Goal: Information Seeking & Learning: Learn about a topic

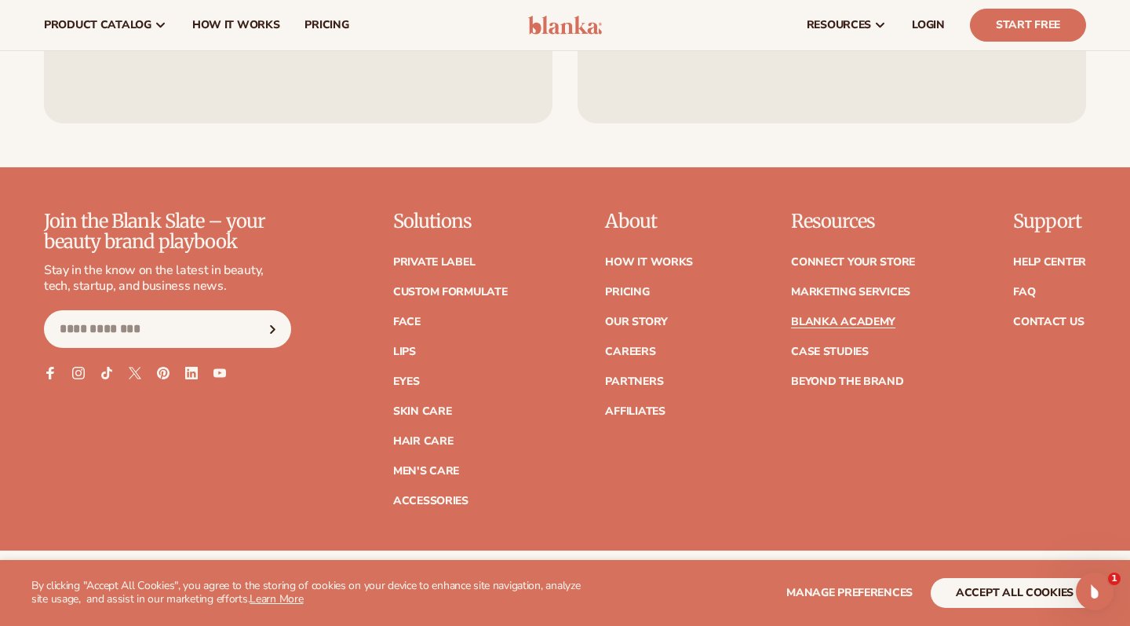
scroll to position [3040, 0]
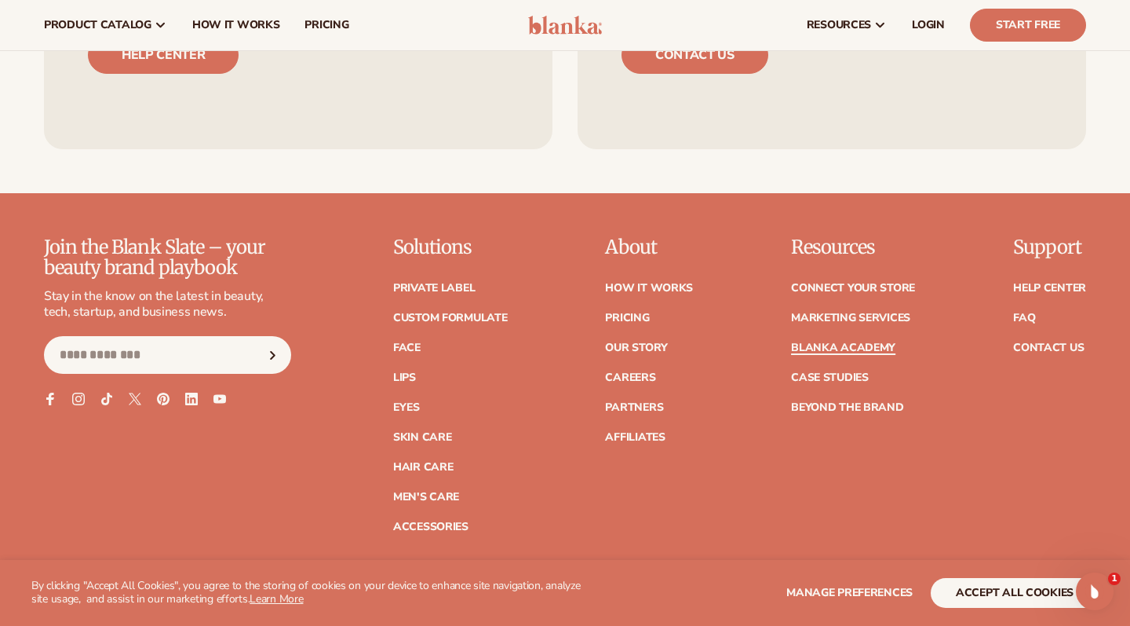
click at [805, 342] on link "Blanka Academy" at bounding box center [843, 347] width 104 height 11
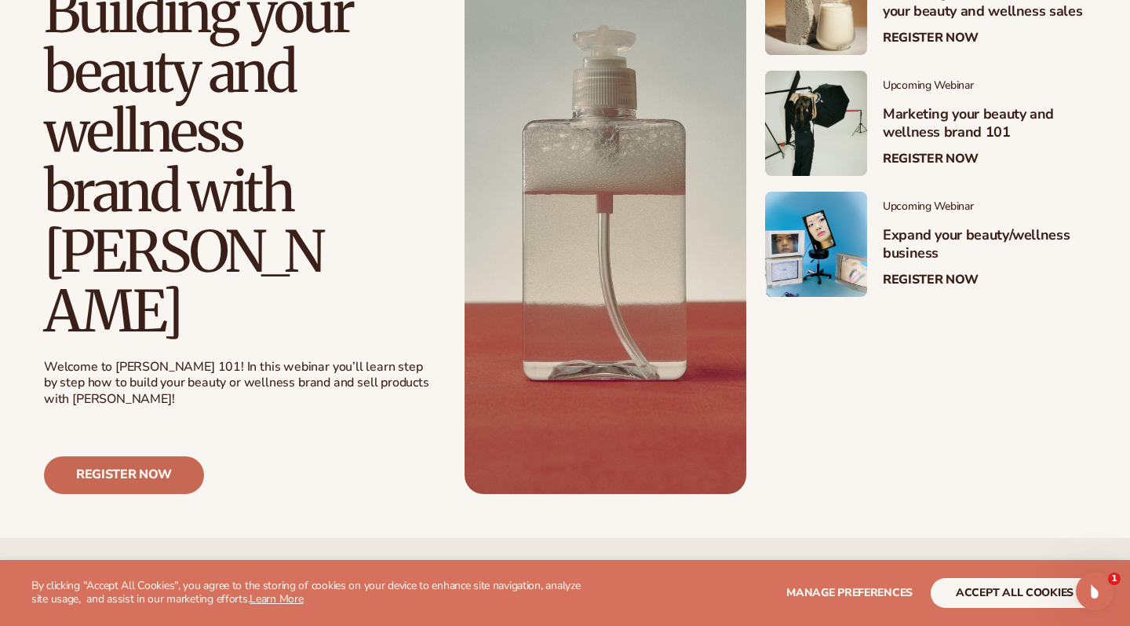
click at [123, 456] on link "Register now" at bounding box center [124, 475] width 160 height 38
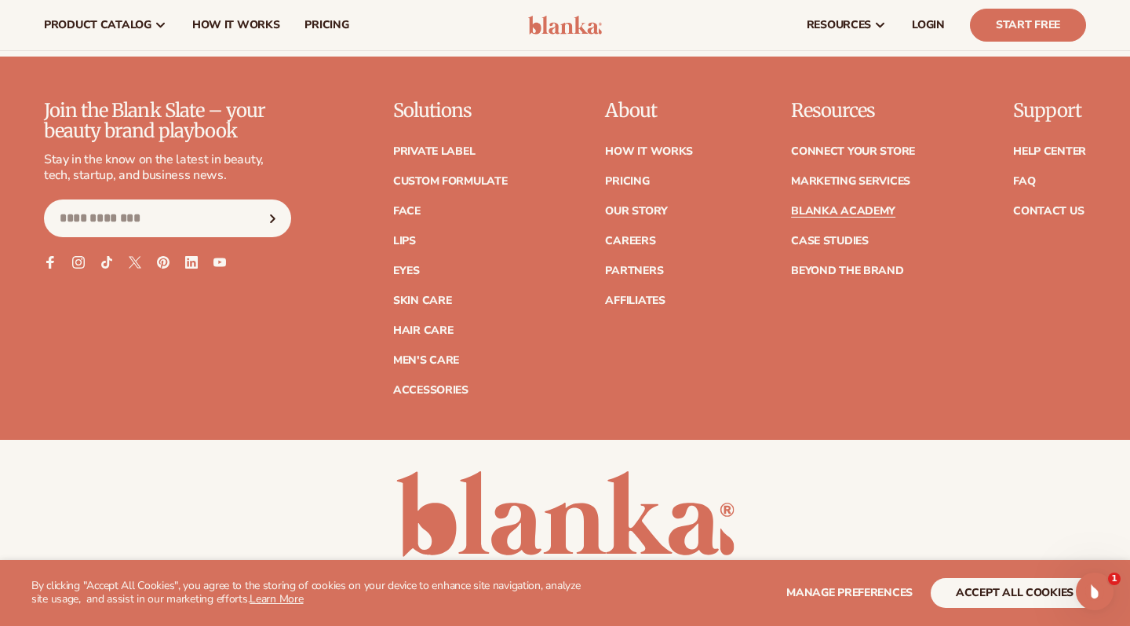
scroll to position [3176, 0]
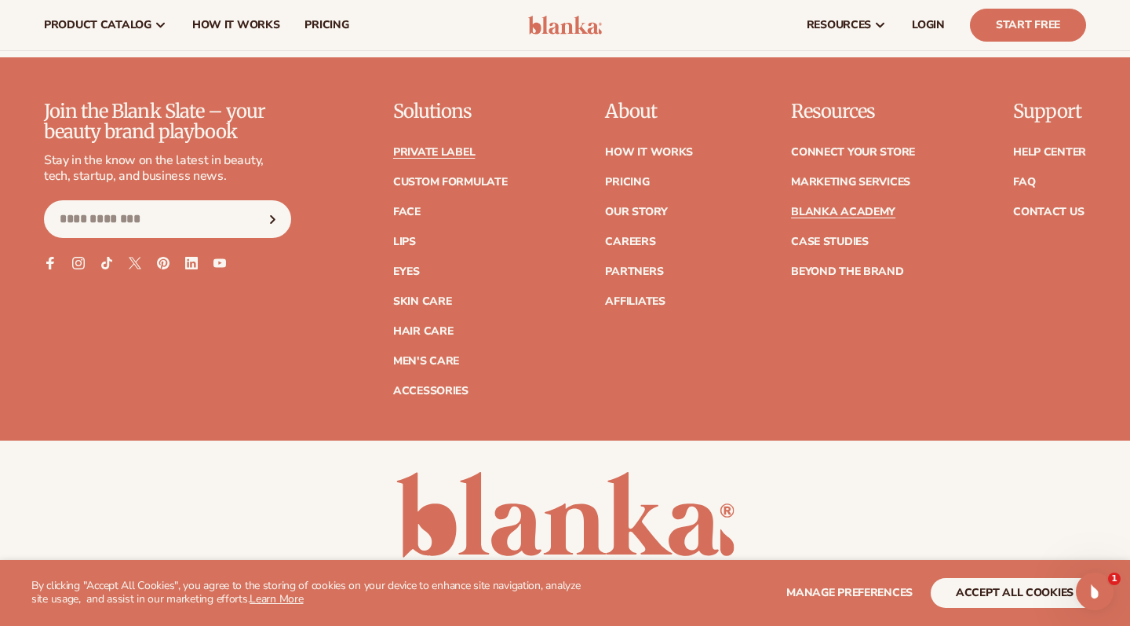
click at [456, 147] on link "Private label" at bounding box center [434, 152] width 82 height 11
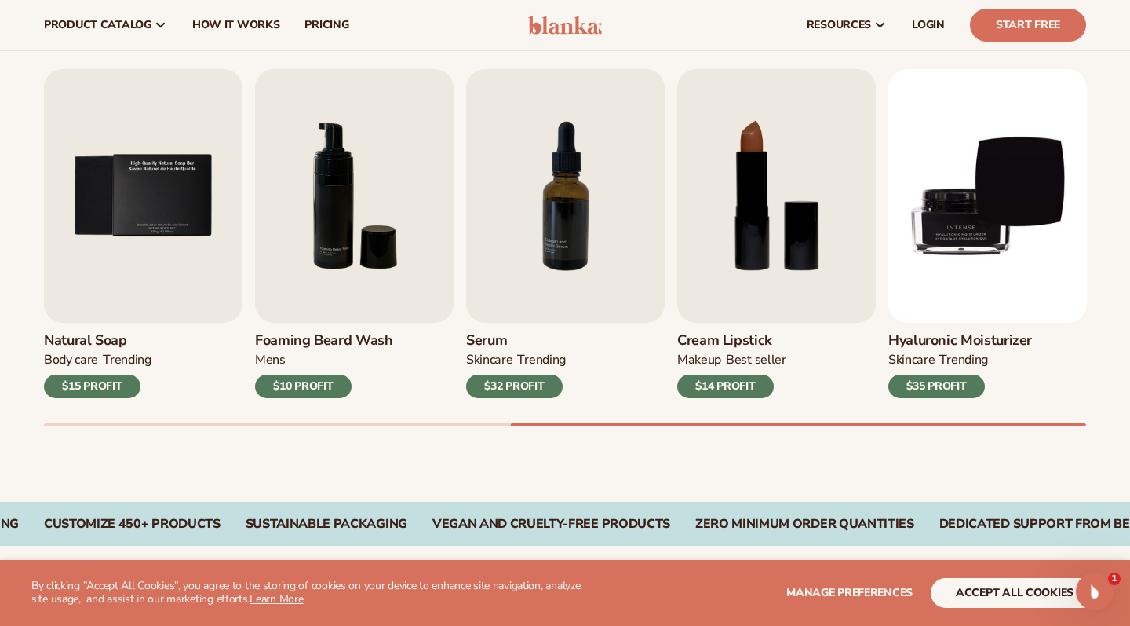
drag, startPoint x: 1050, startPoint y: 233, endPoint x: 712, endPoint y: 439, distance: 395.3
click at [712, 439] on div "Best sellers Private label products to start your beauty and self care line tod…" at bounding box center [565, 214] width 1130 height 575
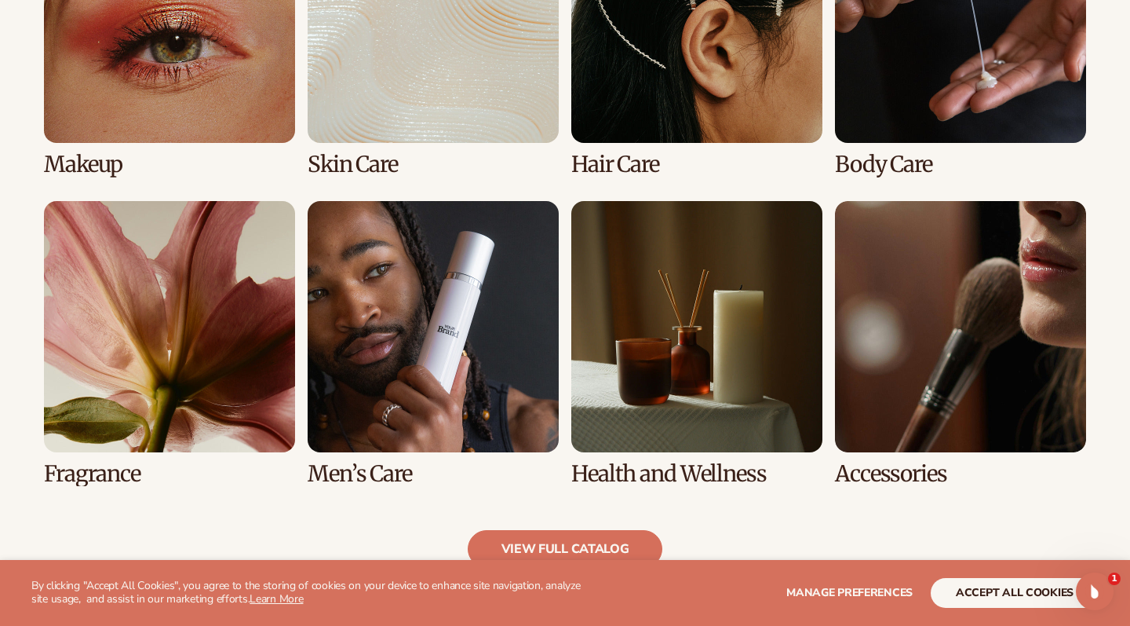
scroll to position [1299, 0]
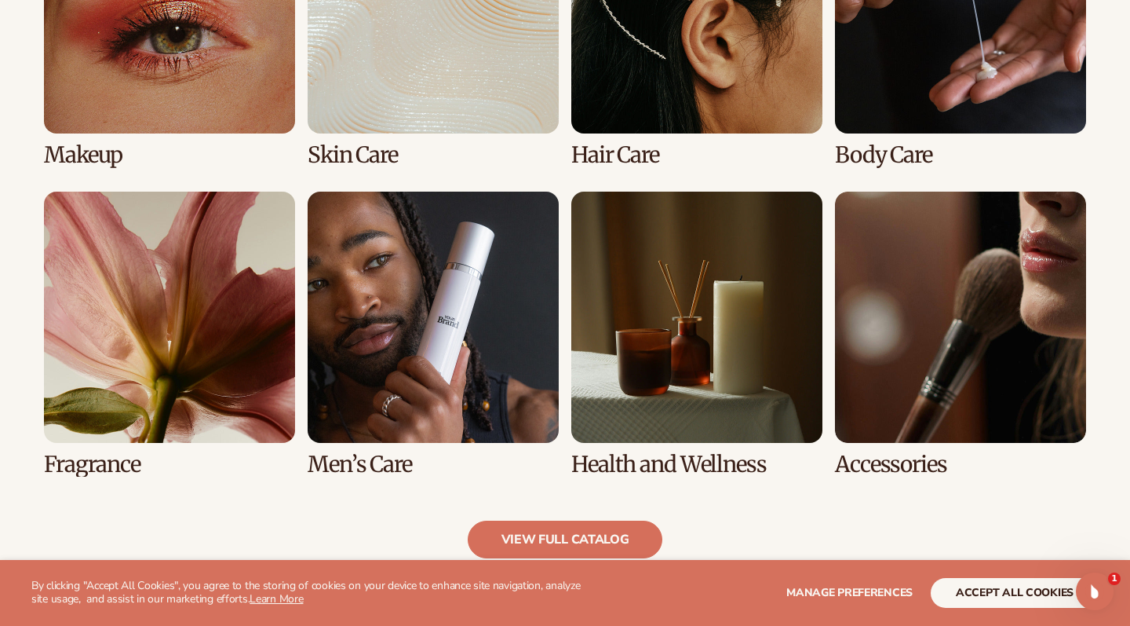
click at [720, 345] on link "7 / 8" at bounding box center [696, 334] width 251 height 285
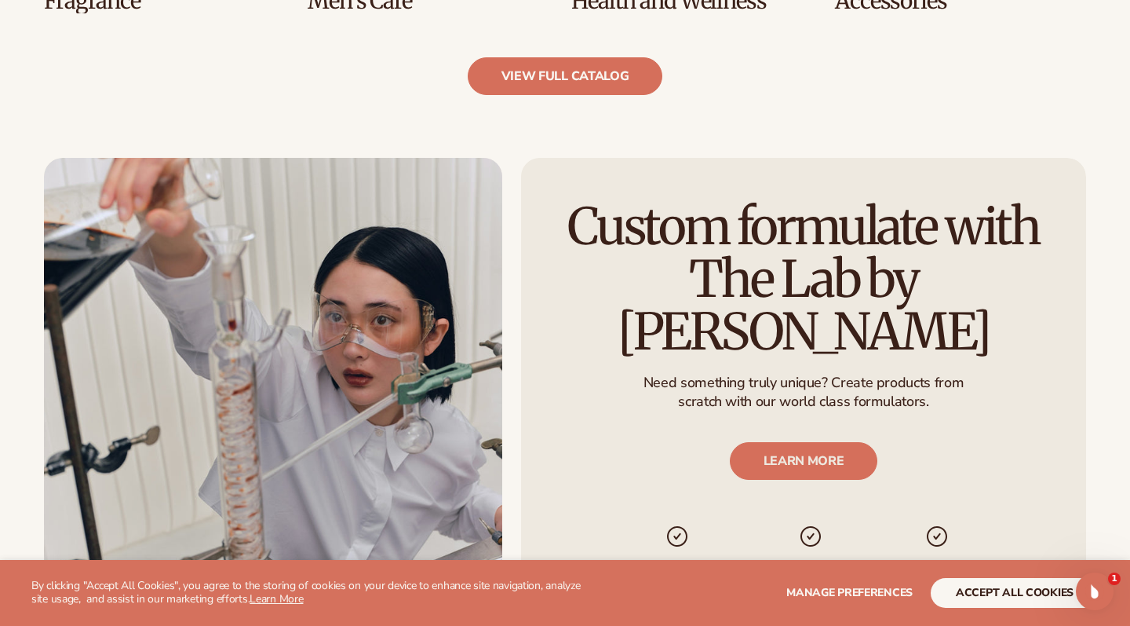
scroll to position [1823, 0]
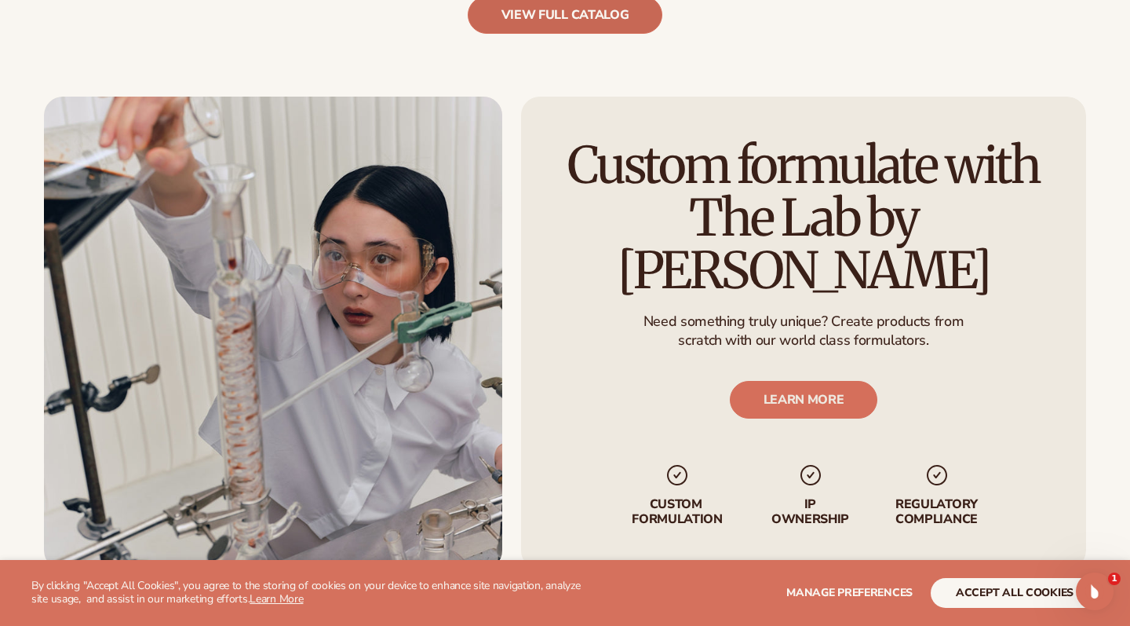
click at [597, 16] on link "view full catalog" at bounding box center [565, 15] width 195 height 38
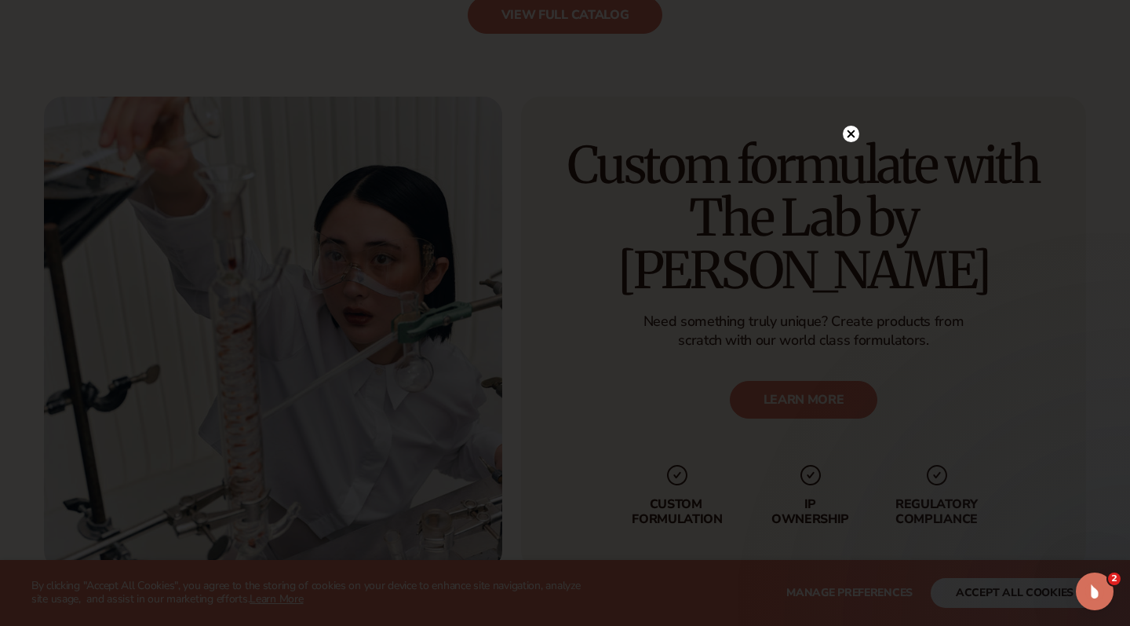
click at [850, 129] on circle at bounding box center [851, 134] width 16 height 16
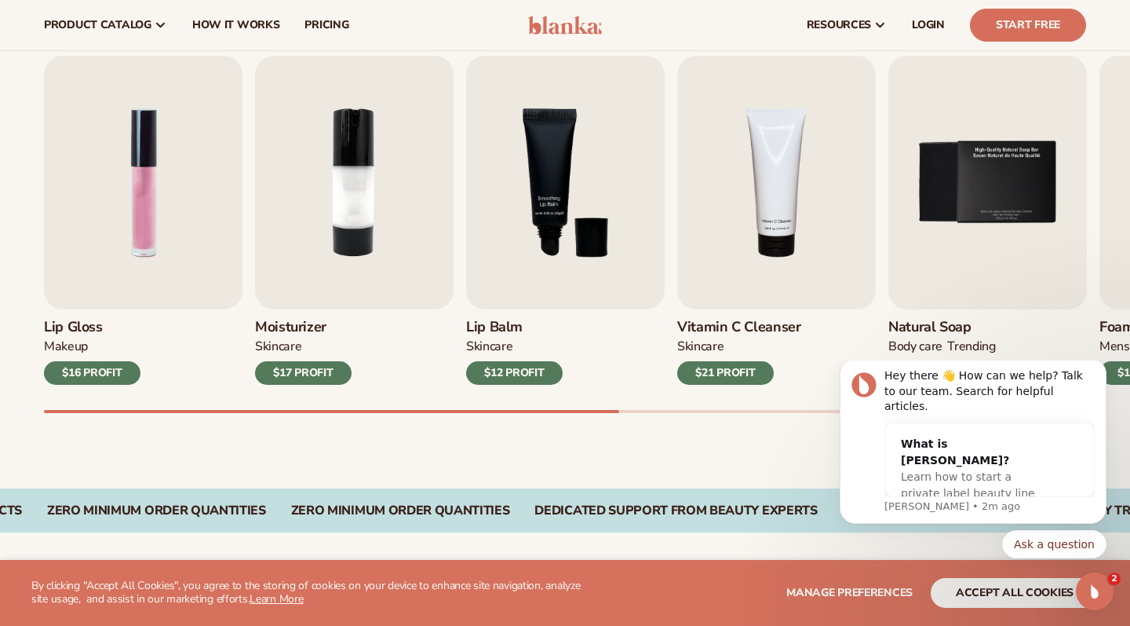
scroll to position [502, 0]
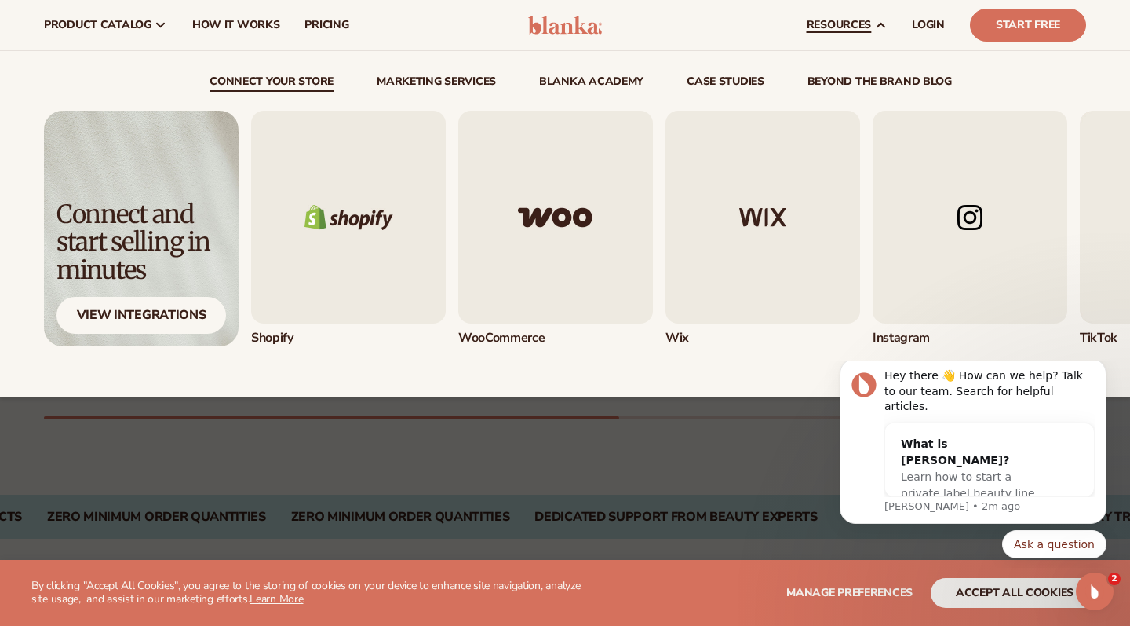
click at [861, 24] on span "resources" at bounding box center [839, 25] width 64 height 13
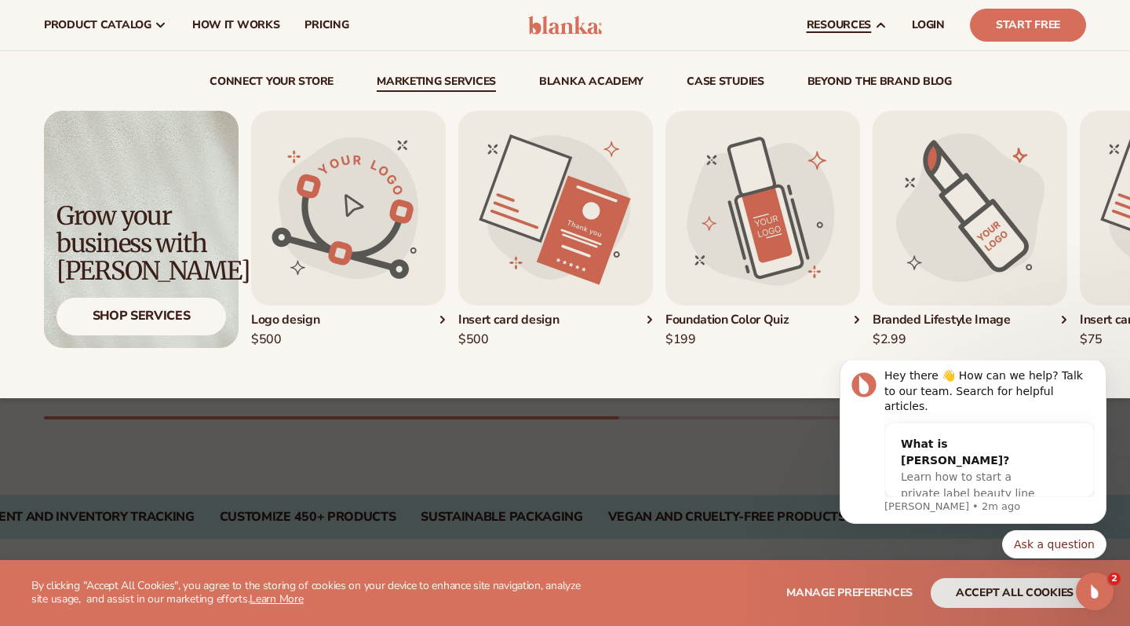
click at [463, 82] on link "Marketing services" at bounding box center [436, 84] width 119 height 16
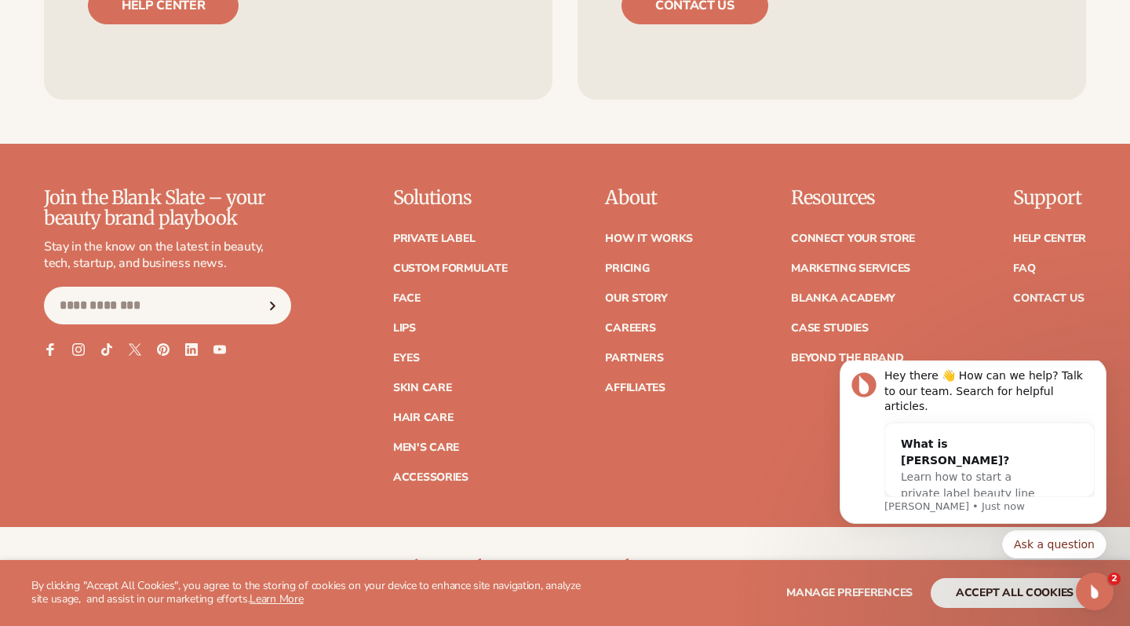
scroll to position [6211, 0]
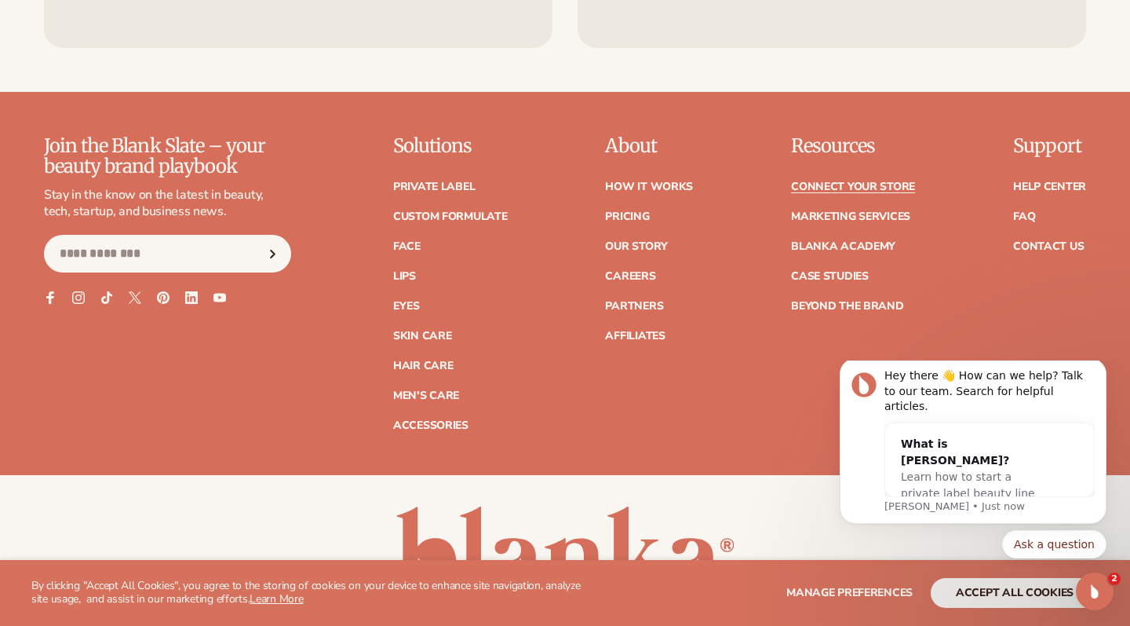
click at [863, 181] on link "Connect your store" at bounding box center [853, 186] width 124 height 11
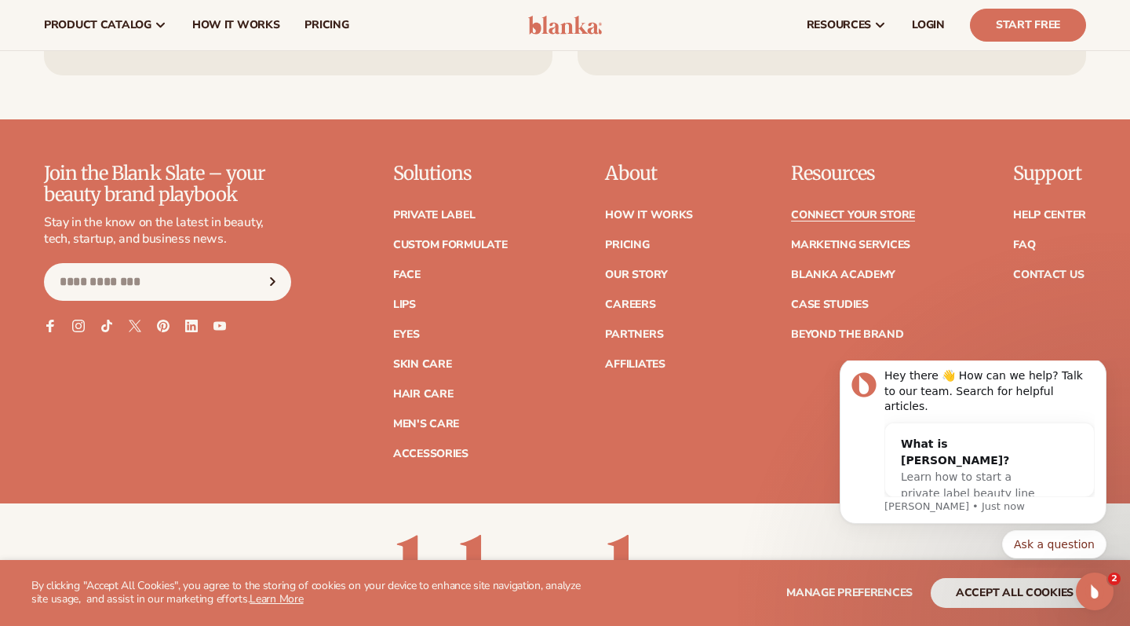
scroll to position [1974, 0]
click at [842, 300] on link "Case Studies" at bounding box center [830, 304] width 78 height 11
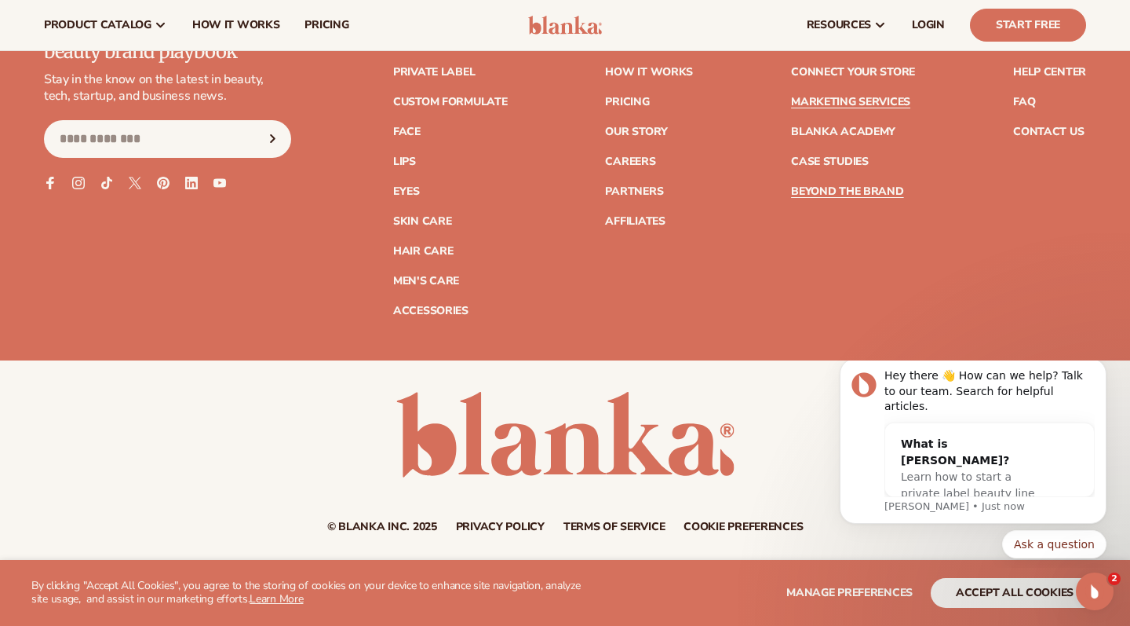
scroll to position [2694, 0]
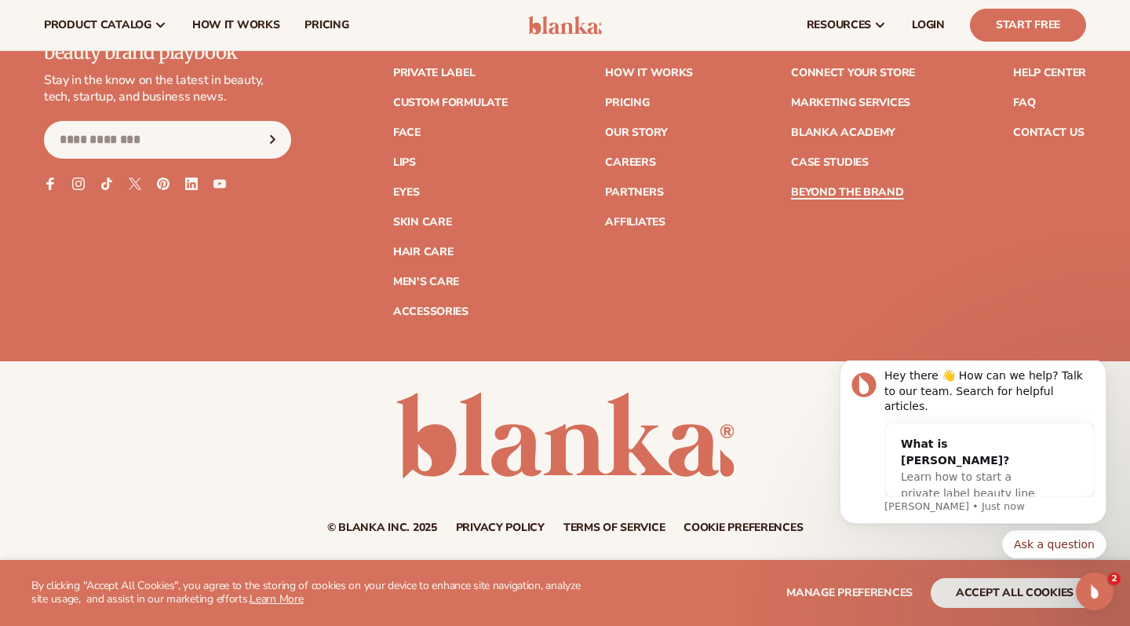
click at [846, 188] on link "Beyond the brand" at bounding box center [847, 192] width 113 height 11
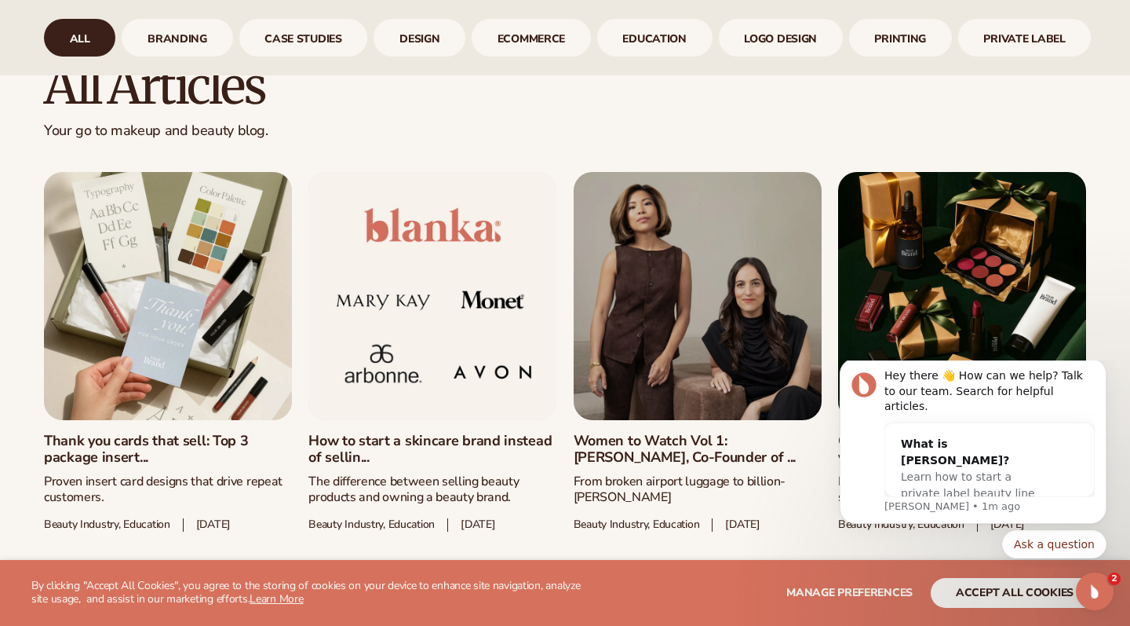
click at [407, 433] on link "How to start a skincare brand instead of sellin..." at bounding box center [432, 450] width 248 height 34
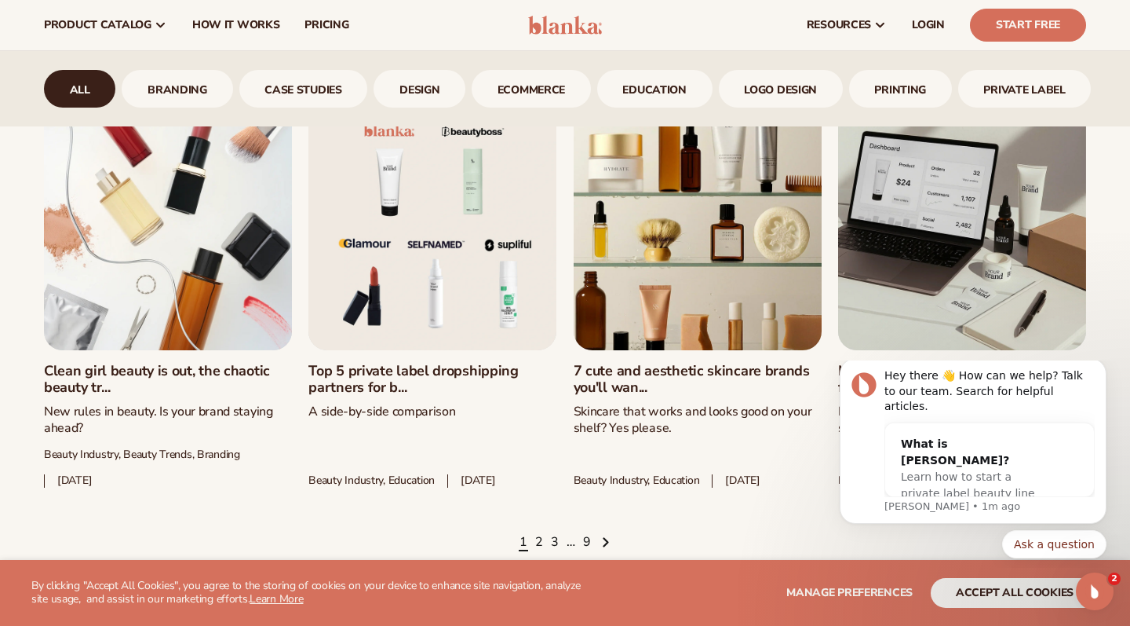
scroll to position [2002, 0]
click at [663, 363] on link "7 cute and aesthetic skincare brands you'll wan..." at bounding box center [698, 380] width 248 height 34
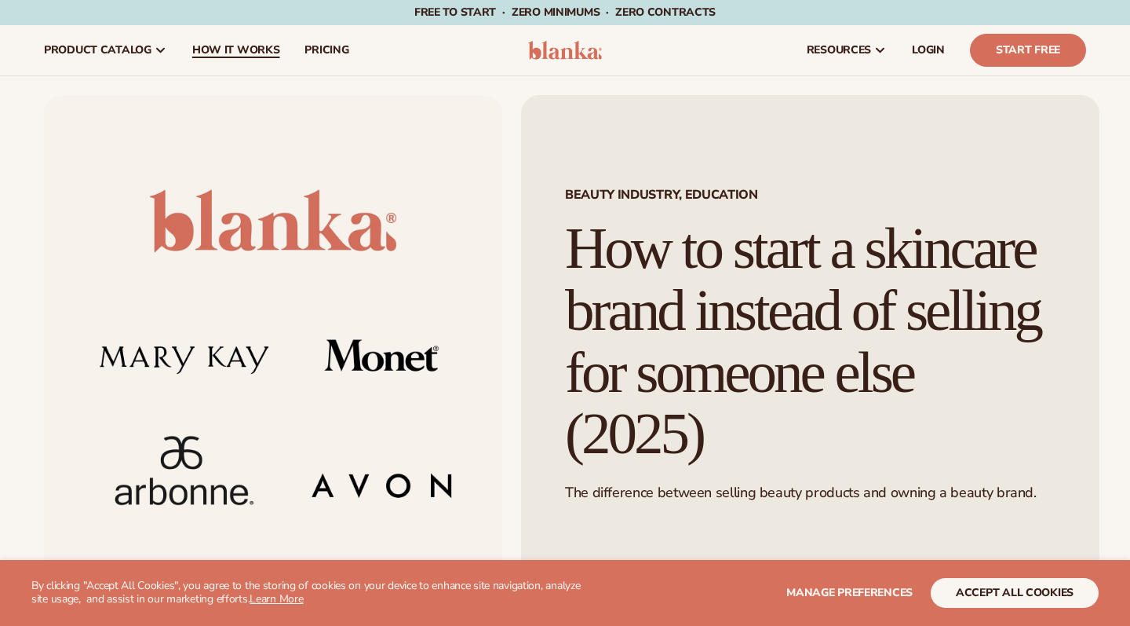
scroll to position [51, 0]
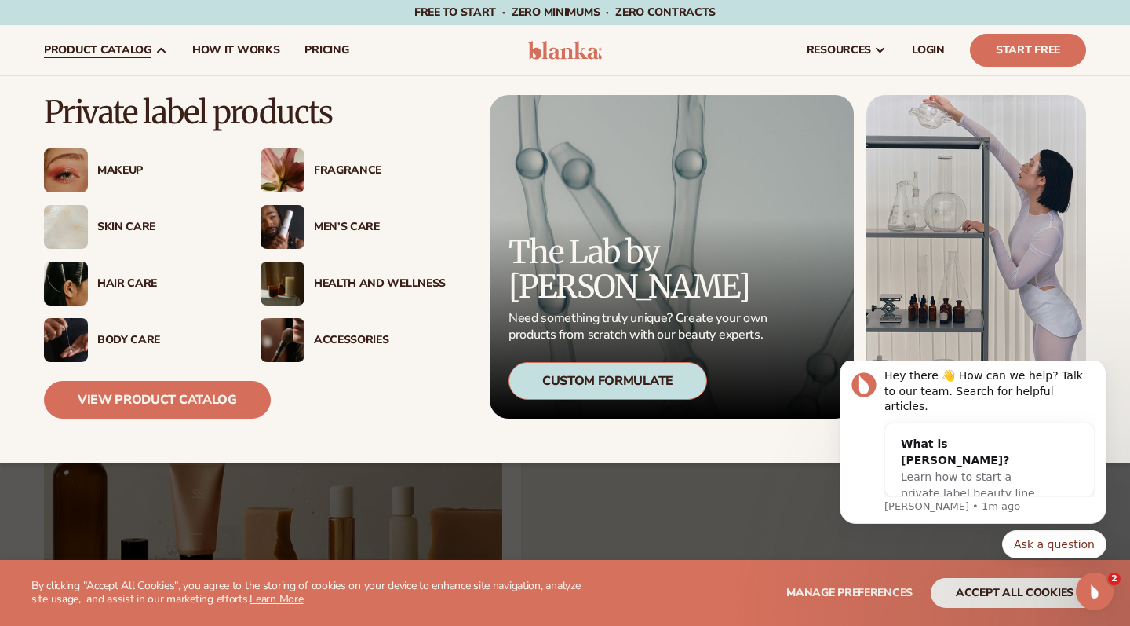
click at [160, 49] on icon at bounding box center [161, 51] width 7 height 4
click at [289, 287] on img at bounding box center [283, 283] width 44 height 44
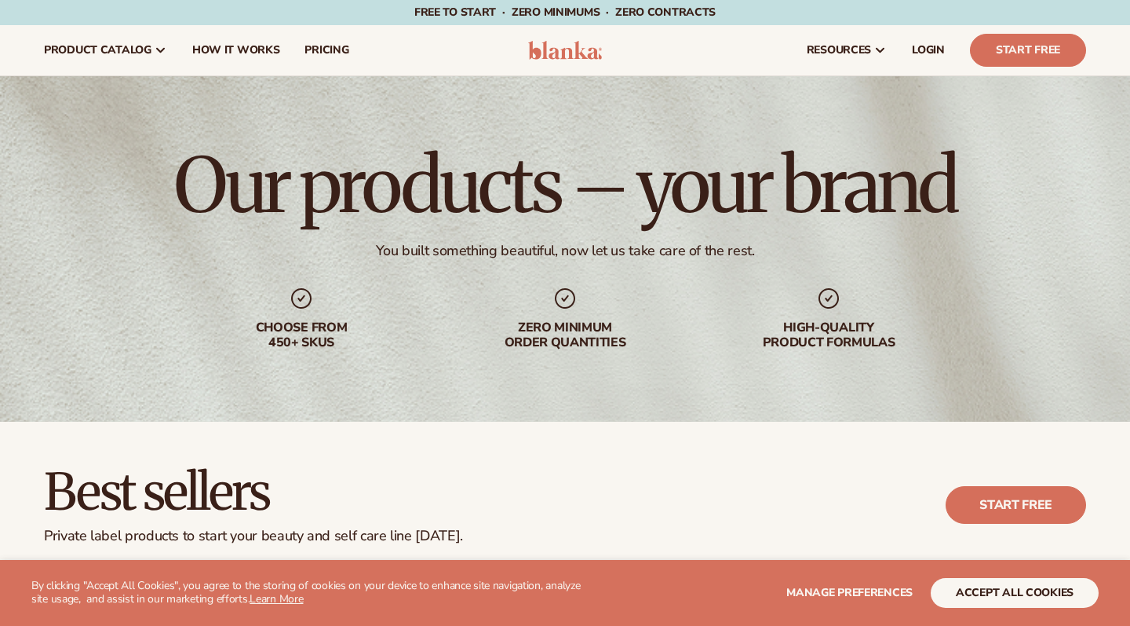
scroll to position [537, 0]
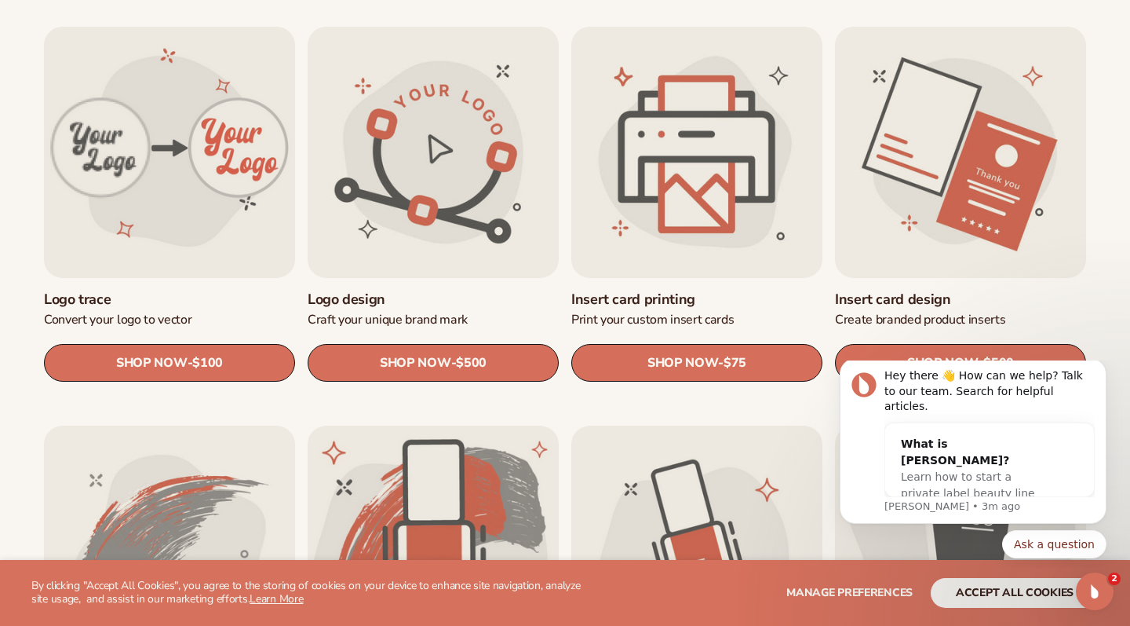
scroll to position [849, 0]
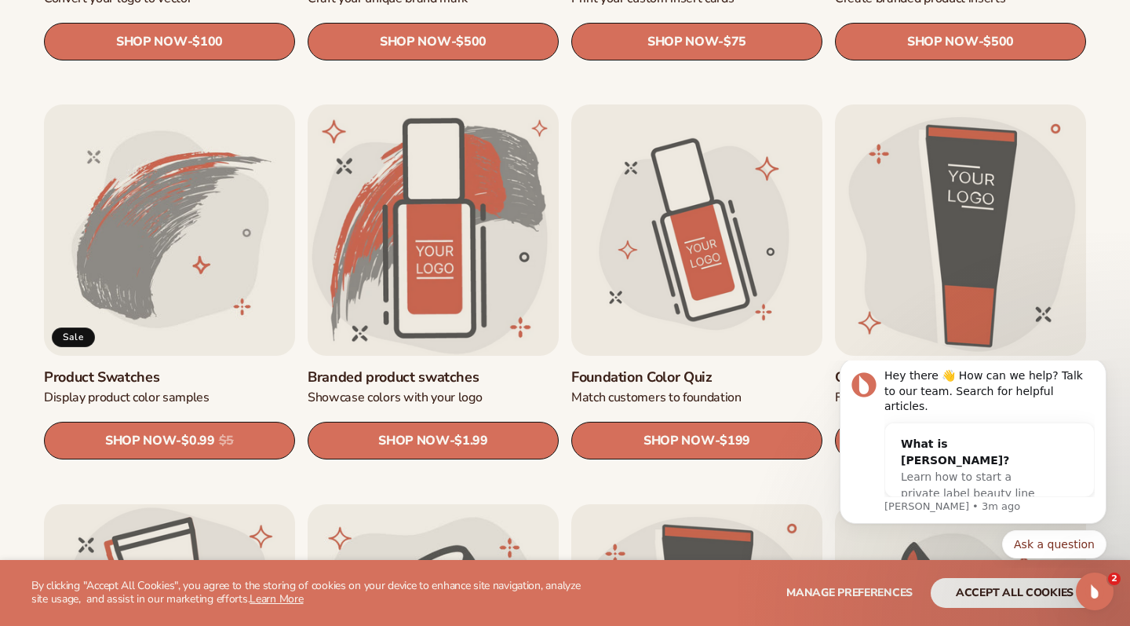
click at [164, 368] on link "Product Swatches" at bounding box center [169, 377] width 251 height 18
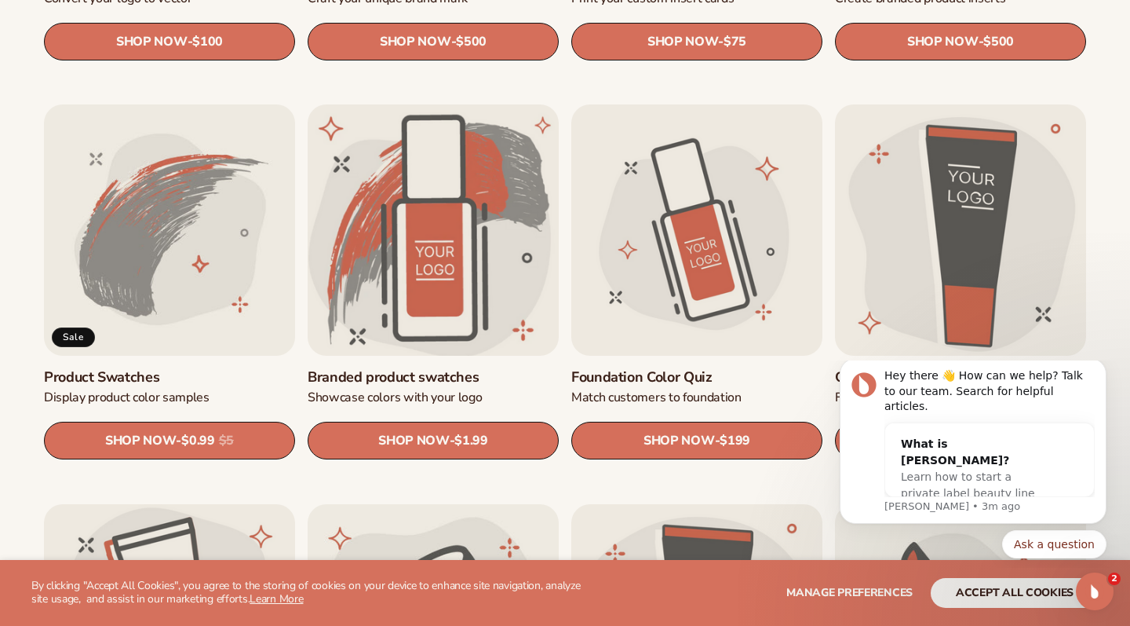
click at [437, 368] on link "Branded product swatches" at bounding box center [433, 377] width 251 height 18
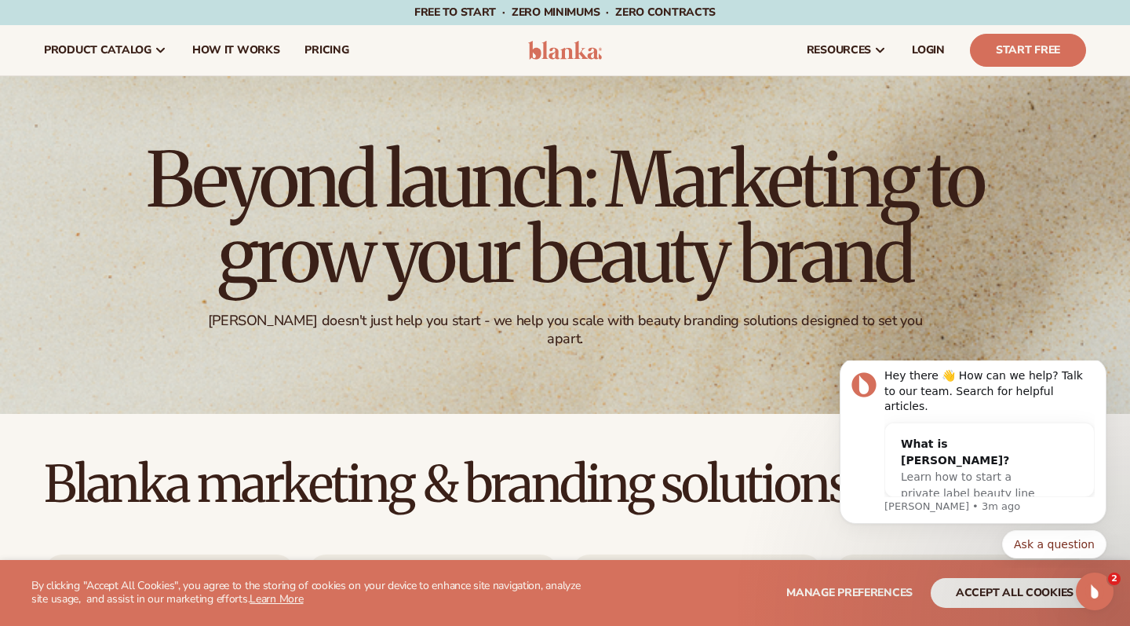
scroll to position [0, 0]
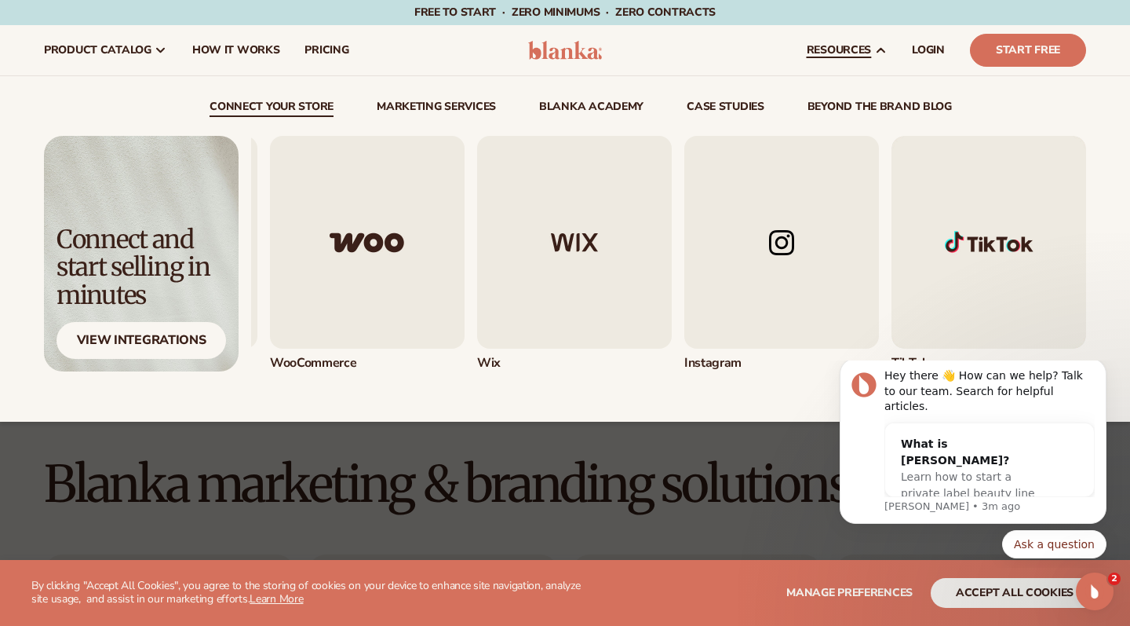
click at [797, 258] on img "4 / 5" at bounding box center [781, 242] width 195 height 213
click at [462, 103] on link "Marketing services" at bounding box center [436, 109] width 119 height 16
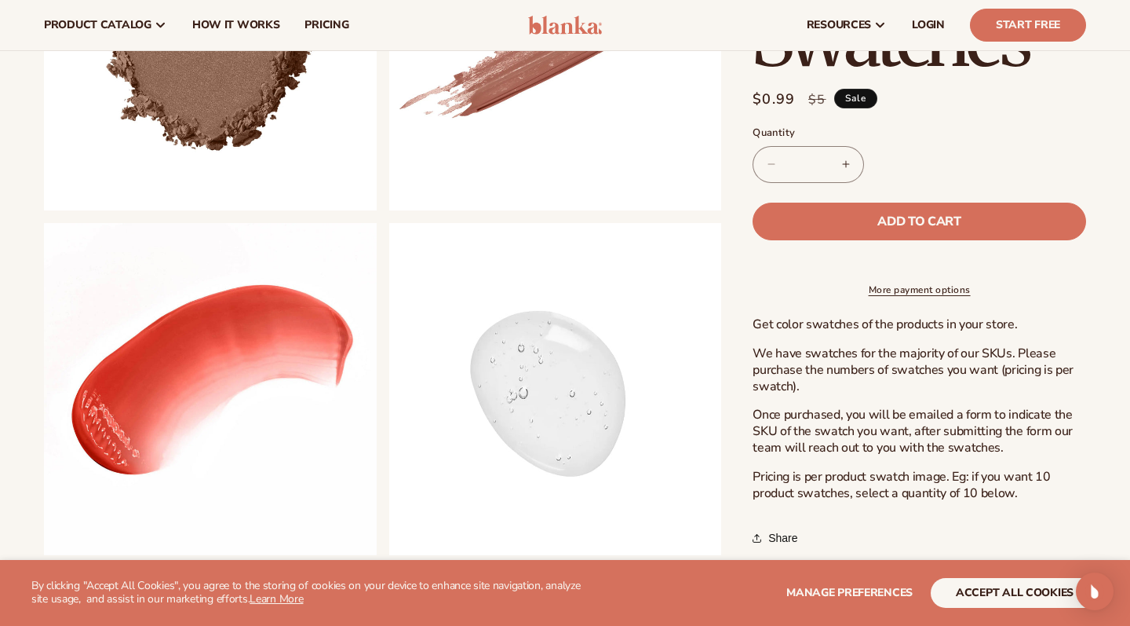
scroll to position [764, 0]
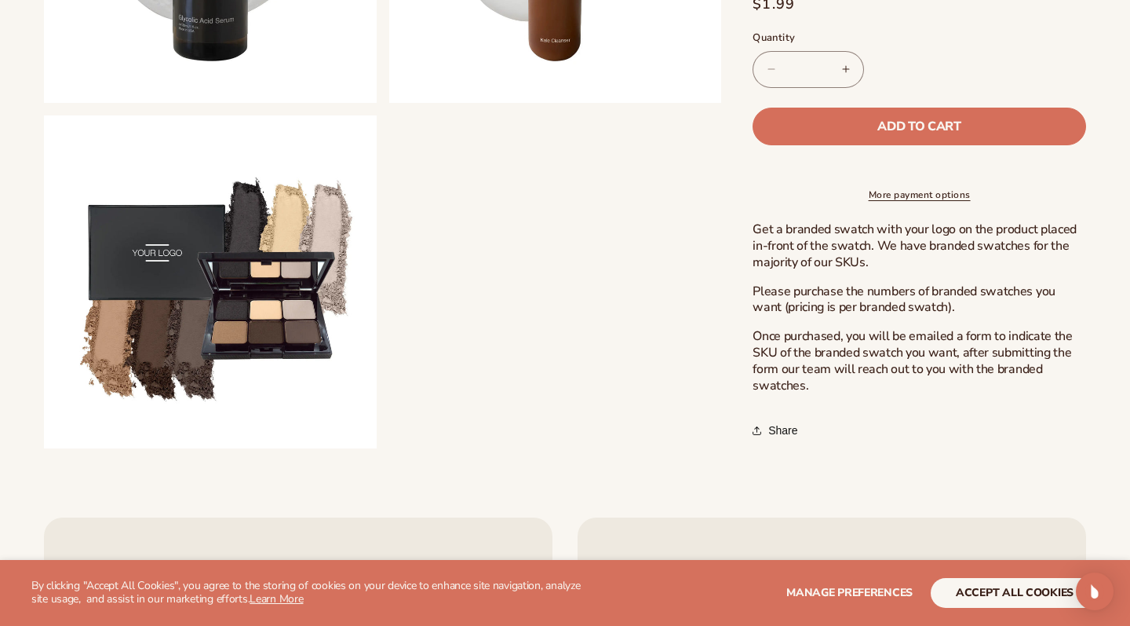
scroll to position [1199, 0]
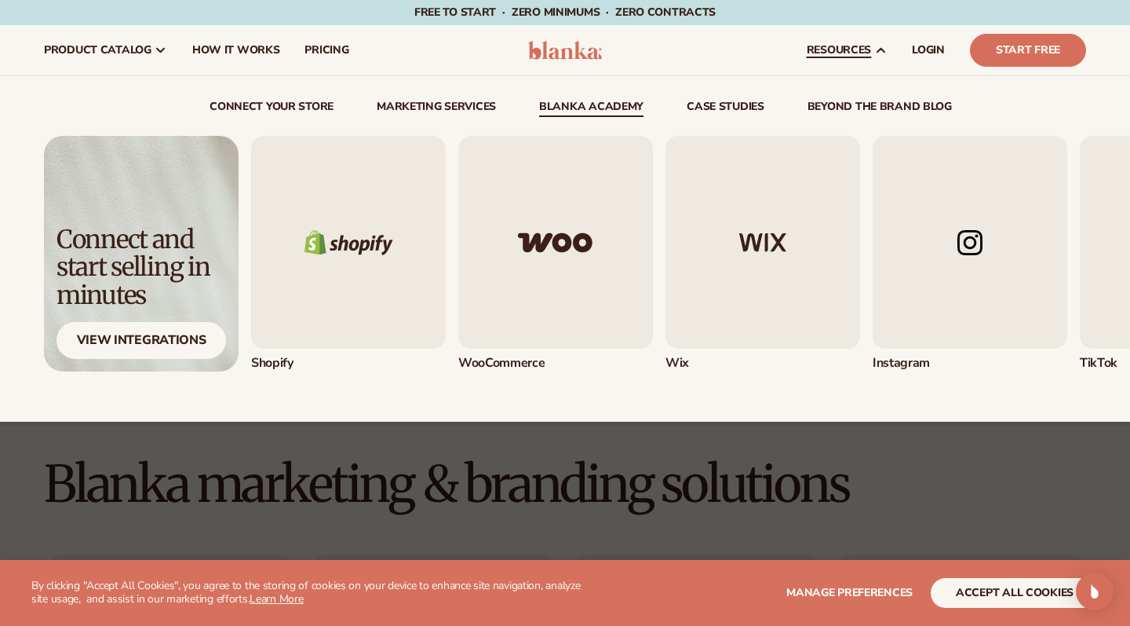
click at [613, 102] on link "Blanka Academy" at bounding box center [591, 109] width 104 height 16
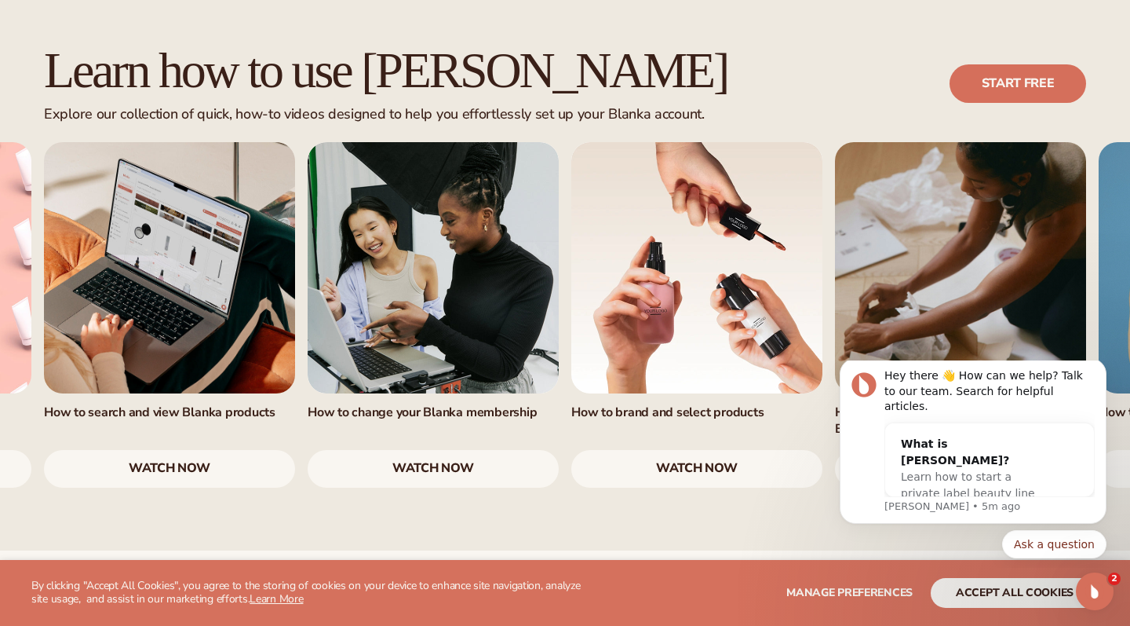
scroll to position [974, 0]
click at [886, 174] on link "6 / 7" at bounding box center [960, 267] width 251 height 251
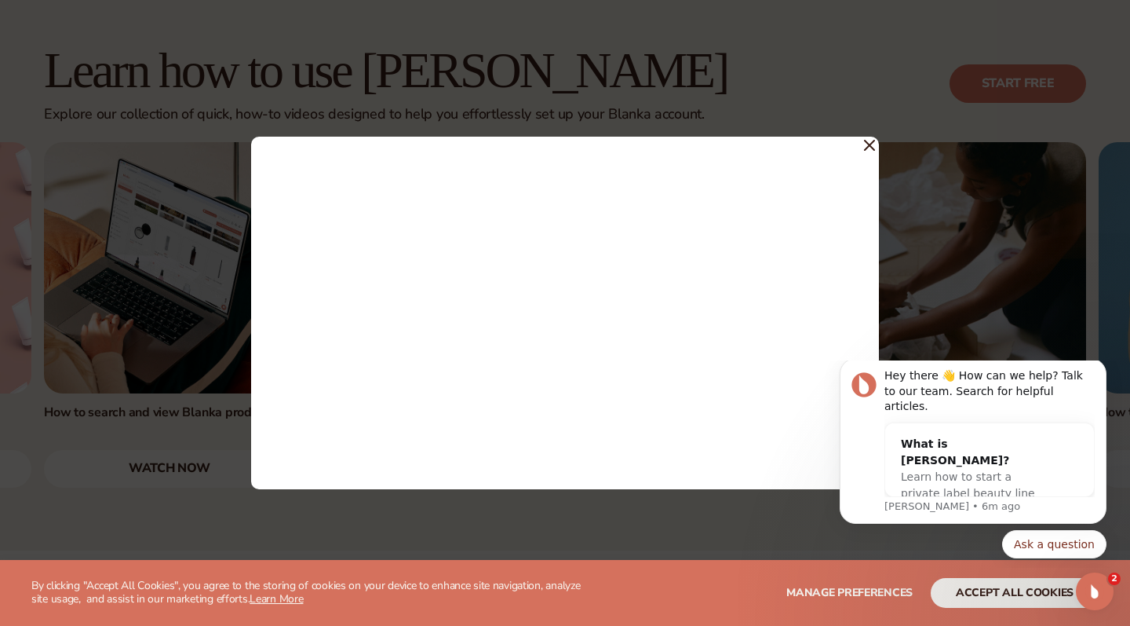
click at [868, 141] on icon at bounding box center [869, 145] width 11 height 11
